Goal: Navigation & Orientation: Go to known website

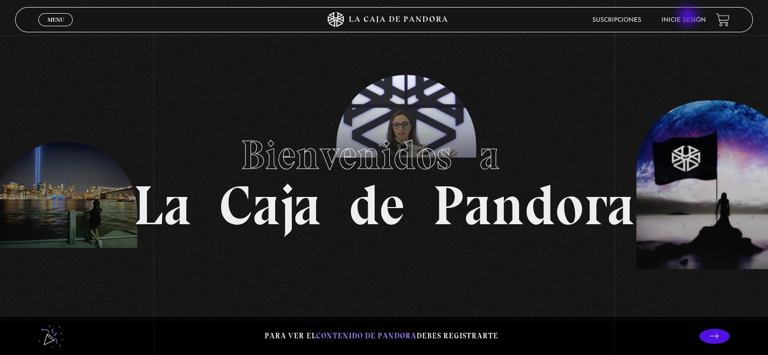
click at [689, 17] on link "Inicie sesión" at bounding box center [683, 20] width 44 height 6
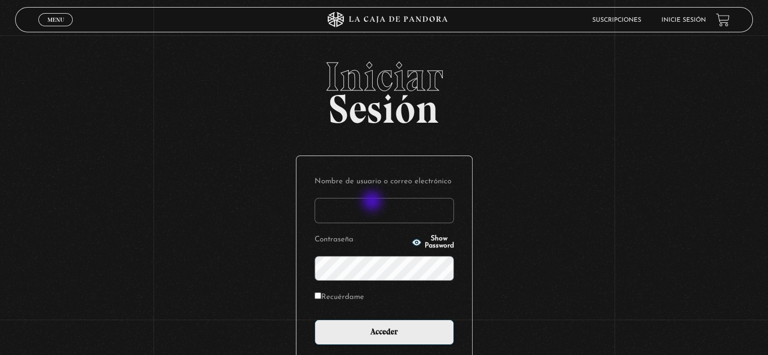
click at [373, 202] on input "Nombre de usuario o correo electrónico" at bounding box center [384, 210] width 139 height 25
type input "anyelmora4430@outlook.es"
click at [440, 246] on button "Show Password" at bounding box center [432, 242] width 42 height 14
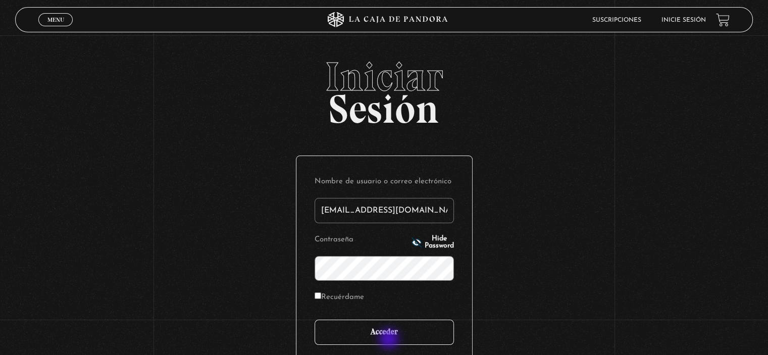
click at [390, 340] on input "Acceder" at bounding box center [384, 332] width 139 height 25
